Goal: Navigation & Orientation: Find specific page/section

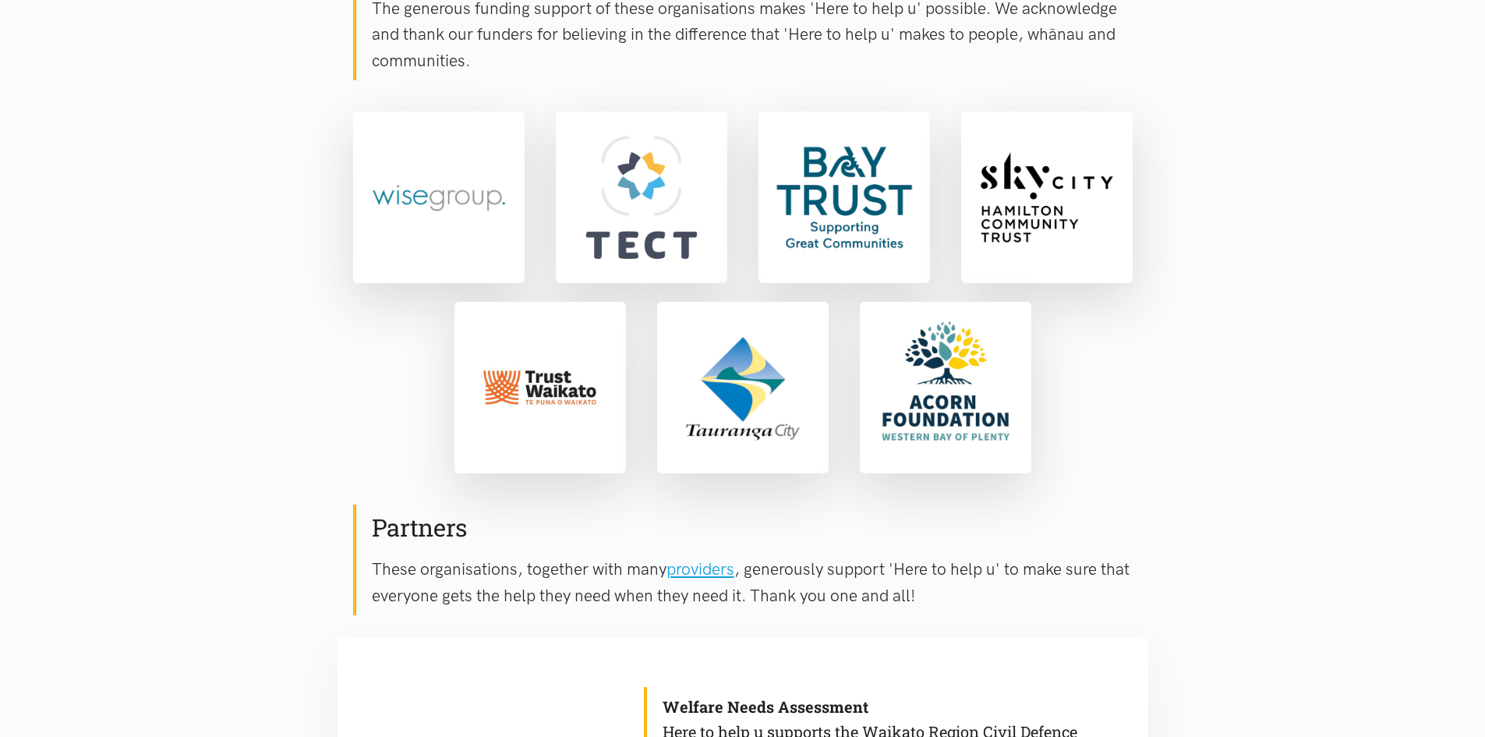
scroll to position [156, 0]
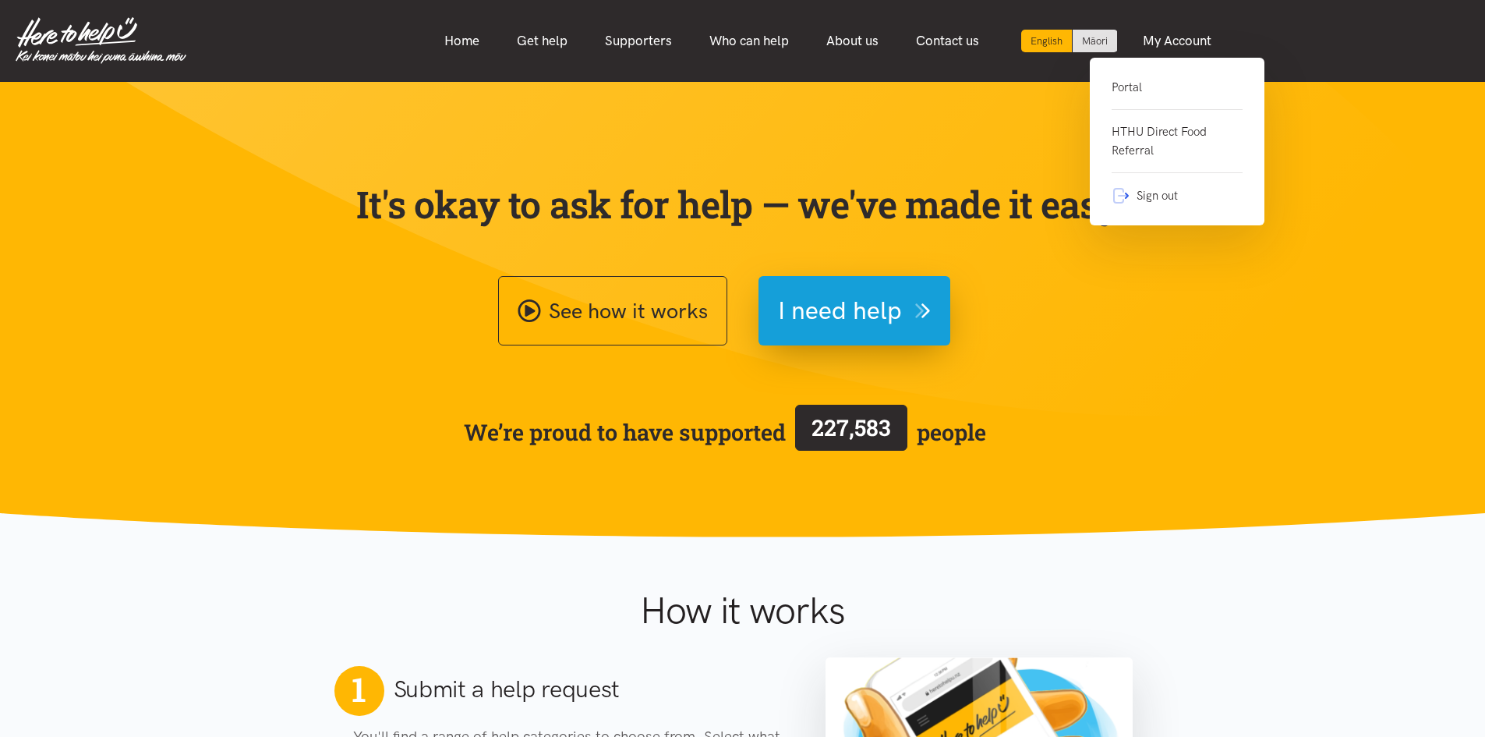
click at [1145, 84] on link "Portal" at bounding box center [1177, 94] width 131 height 32
